Goal: Navigation & Orientation: Go to known website

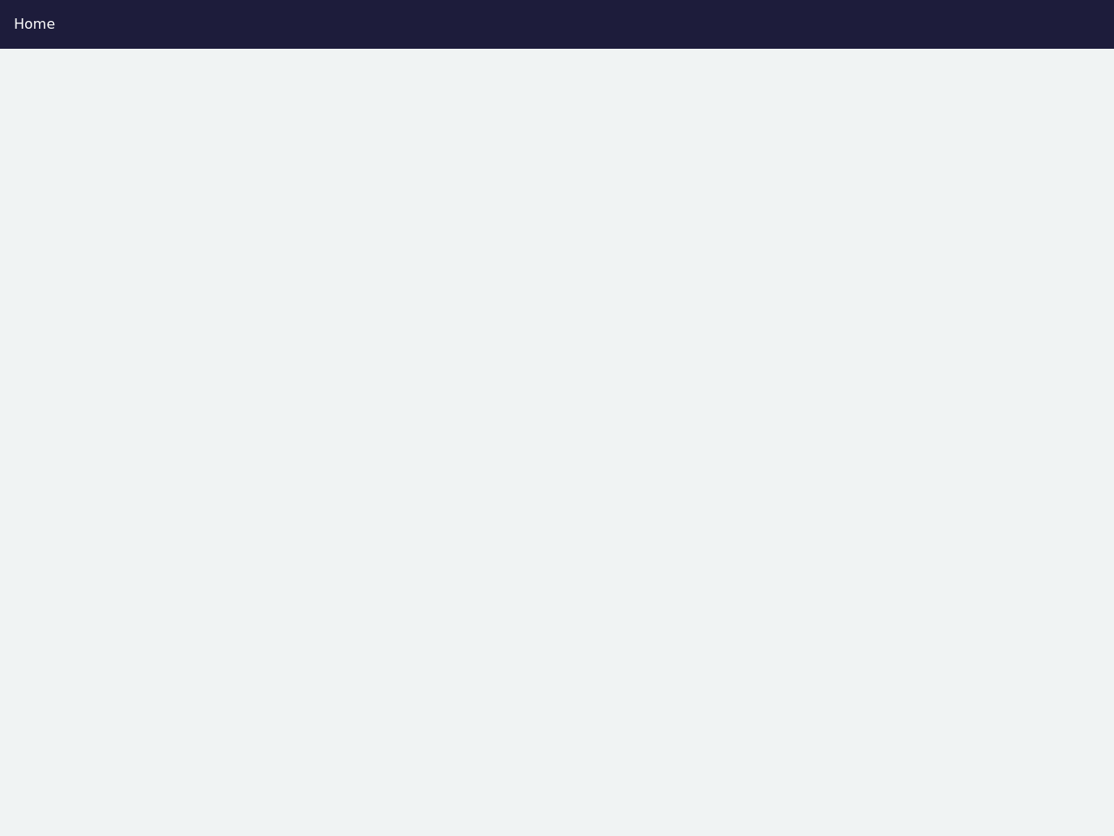
click at [557, 24] on div "Home" at bounding box center [557, 24] width 1086 height 21
